Goal: Task Accomplishment & Management: Manage account settings

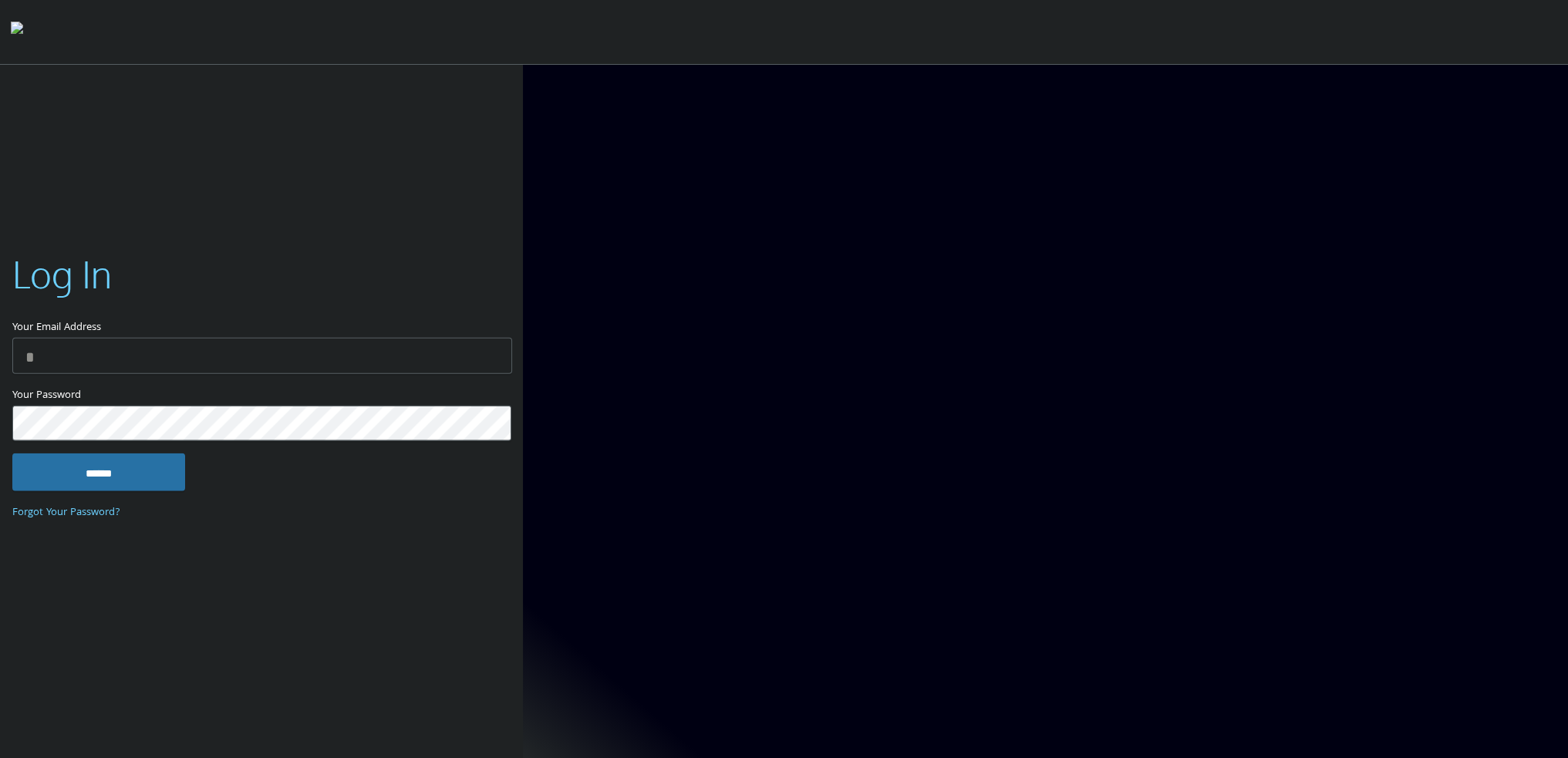
type input "**********"
click at [157, 471] on input "******" at bounding box center [99, 472] width 173 height 37
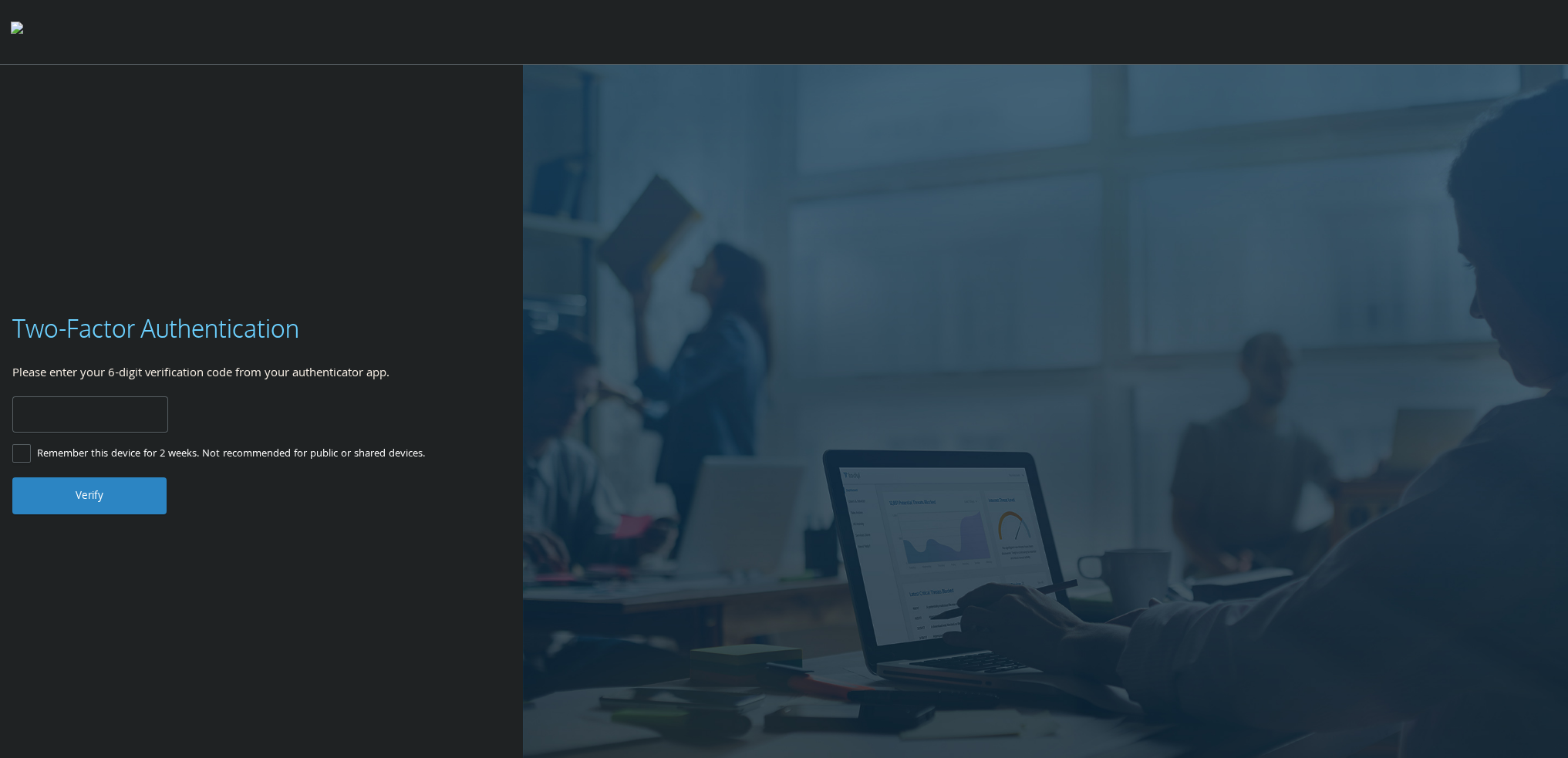
click at [85, 425] on input "number" at bounding box center [90, 414] width 155 height 37
type input "******"
